Goal: Transaction & Acquisition: Purchase product/service

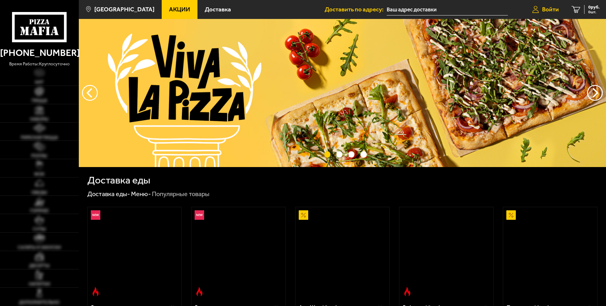
click at [547, 9] on span "Войти" at bounding box center [550, 9] width 17 height 6
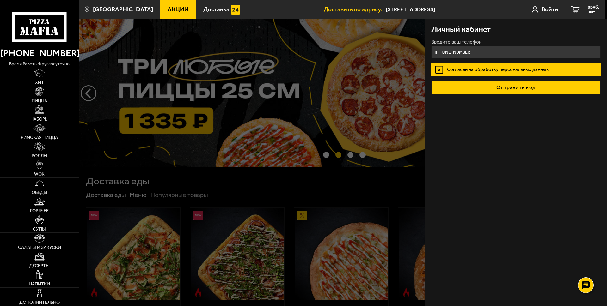
type input "[PHONE_NUMBER]"
click at [517, 90] on button "Отправить код" at bounding box center [516, 88] width 170 height 14
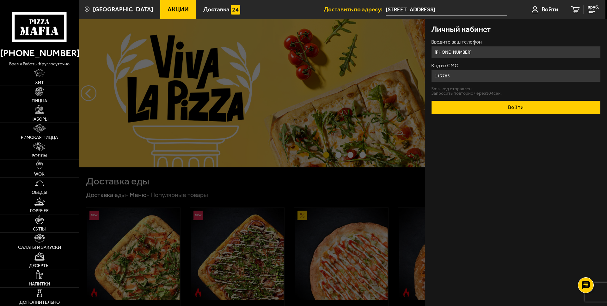
type input "113783"
click at [531, 105] on button "Войти" at bounding box center [516, 108] width 170 height 14
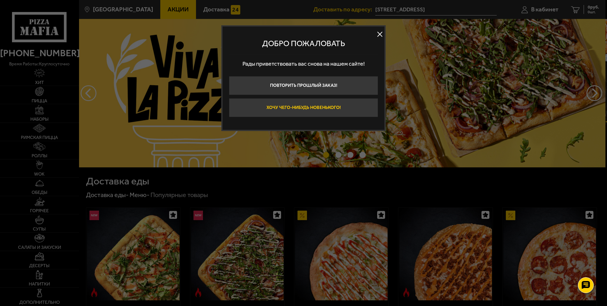
click at [324, 109] on button "Хочу чего-нибудь новенького!" at bounding box center [303, 107] width 149 height 19
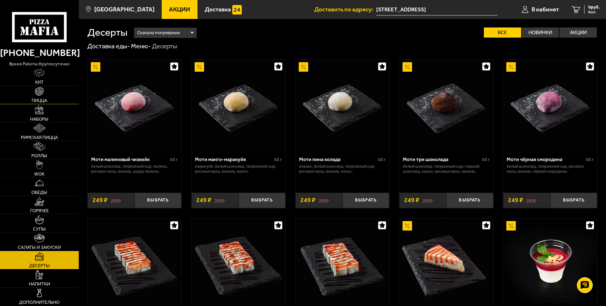
click at [43, 96] on img at bounding box center [39, 91] width 9 height 9
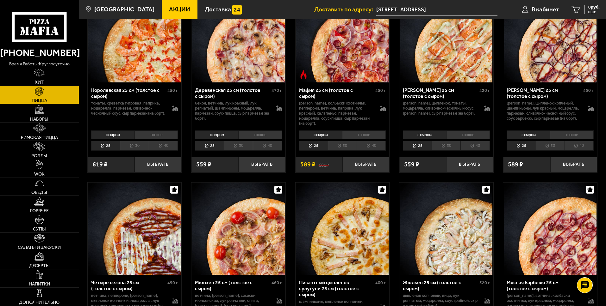
scroll to position [664, 0]
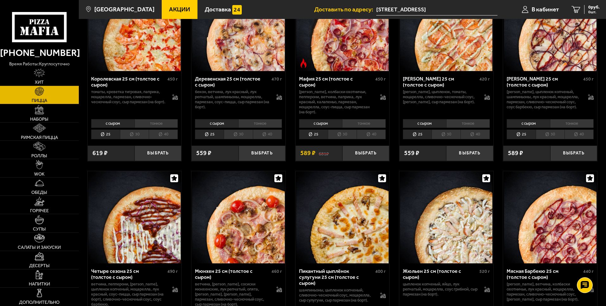
click at [474, 139] on li "40" at bounding box center [474, 135] width 29 height 10
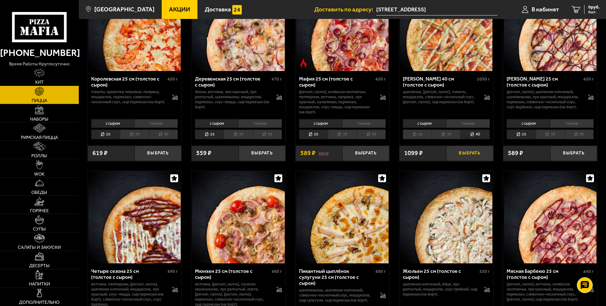
click at [467, 159] on button "Выбрать" at bounding box center [469, 153] width 47 height 15
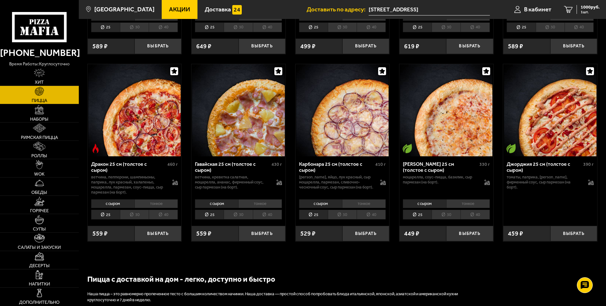
scroll to position [949, 0]
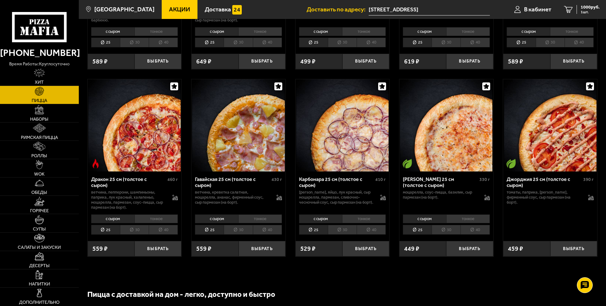
click at [258, 235] on li "40" at bounding box center [267, 230] width 29 height 10
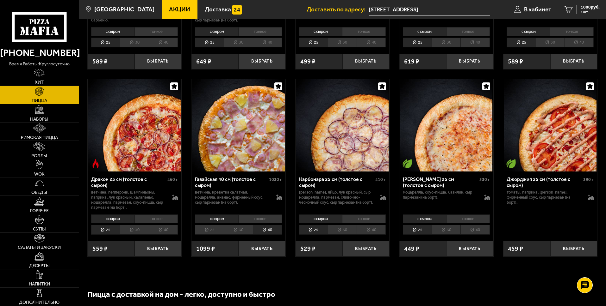
click at [267, 235] on li "40" at bounding box center [267, 230] width 29 height 10
click at [256, 257] on button "Выбрать" at bounding box center [261, 248] width 47 height 15
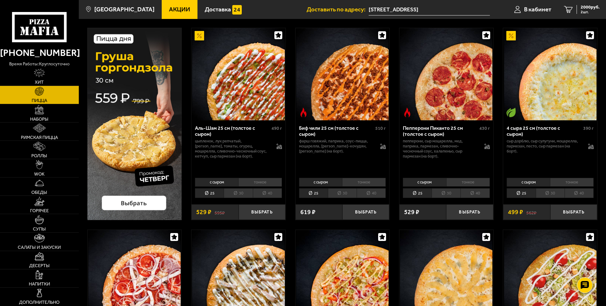
scroll to position [0, 0]
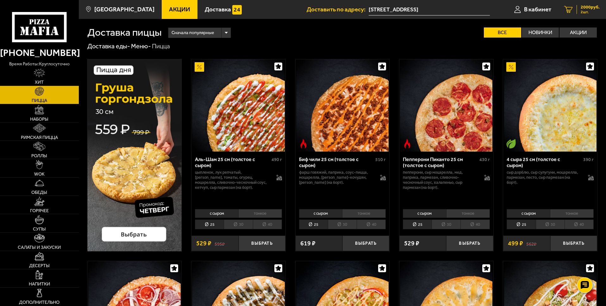
click at [581, 10] on span "2 шт." at bounding box center [589, 12] width 19 height 4
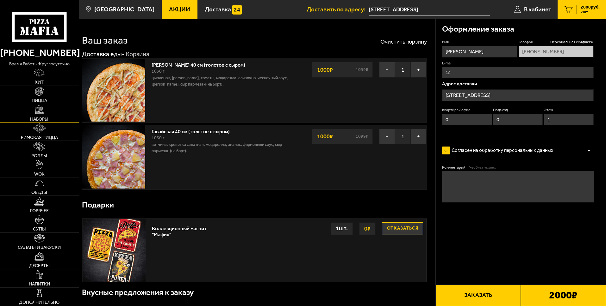
click at [40, 117] on span "Наборы" at bounding box center [39, 119] width 18 height 5
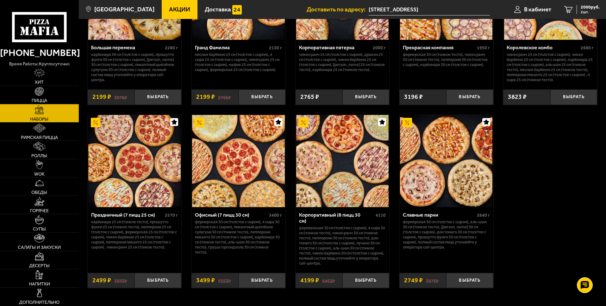
scroll to position [953, 0]
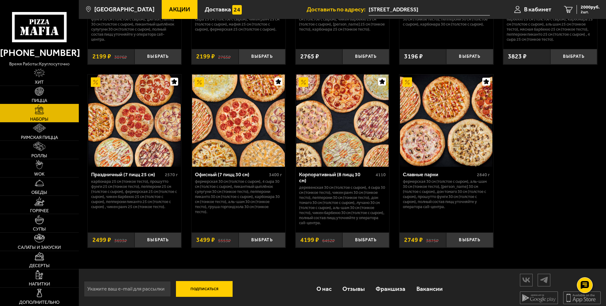
click at [35, 92] on img at bounding box center [39, 91] width 9 height 9
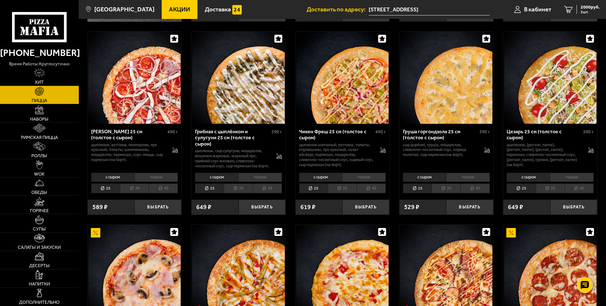
scroll to position [221, 0]
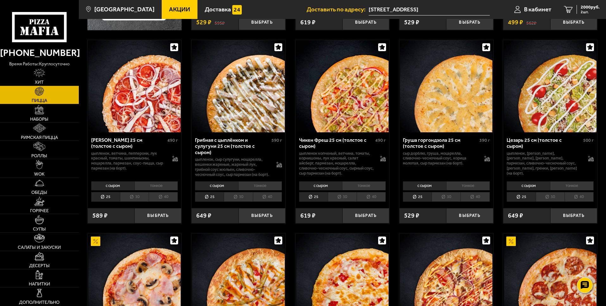
click at [439, 190] on li "с сыром" at bounding box center [424, 186] width 43 height 9
click at [420, 201] on li "25" at bounding box center [417, 197] width 29 height 10
click at [454, 202] on li "30" at bounding box center [445, 197] width 29 height 10
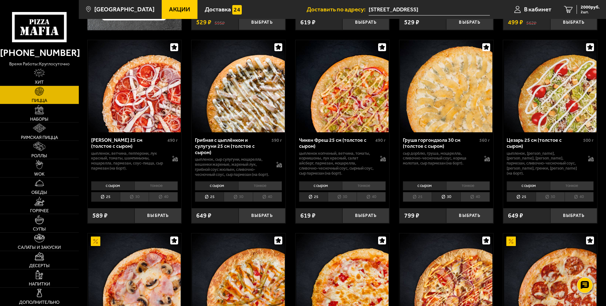
click at [420, 202] on li "25" at bounding box center [417, 197] width 29 height 10
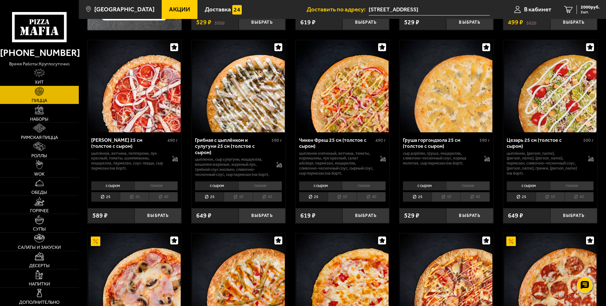
click at [452, 202] on li "30" at bounding box center [445, 197] width 29 height 10
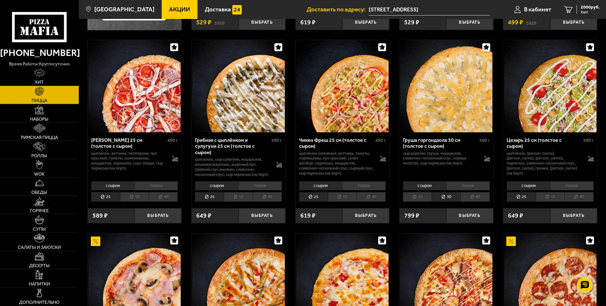
click at [423, 202] on li "25" at bounding box center [417, 197] width 29 height 10
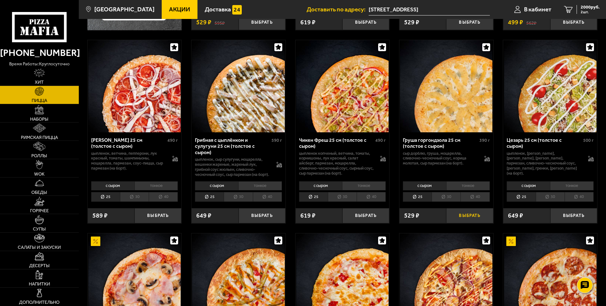
click at [472, 223] on button "Выбрать" at bounding box center [469, 215] width 47 height 15
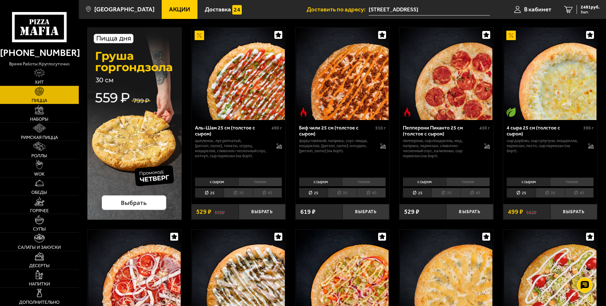
scroll to position [0, 0]
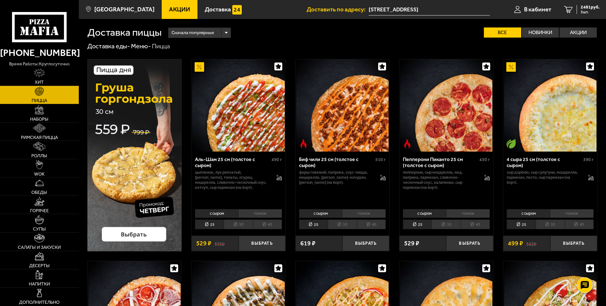
click at [135, 235] on img at bounding box center [134, 155] width 95 height 193
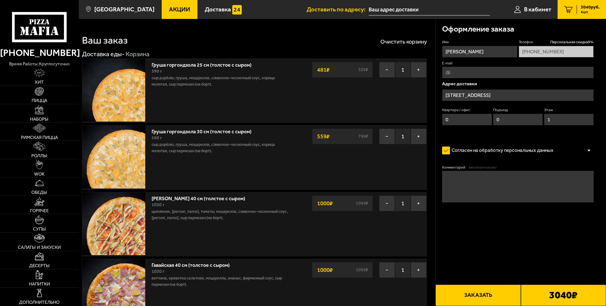
type input "[STREET_ADDRESS]"
click at [383, 70] on button "−" at bounding box center [387, 70] width 16 height 16
